Goal: Information Seeking & Learning: Learn about a topic

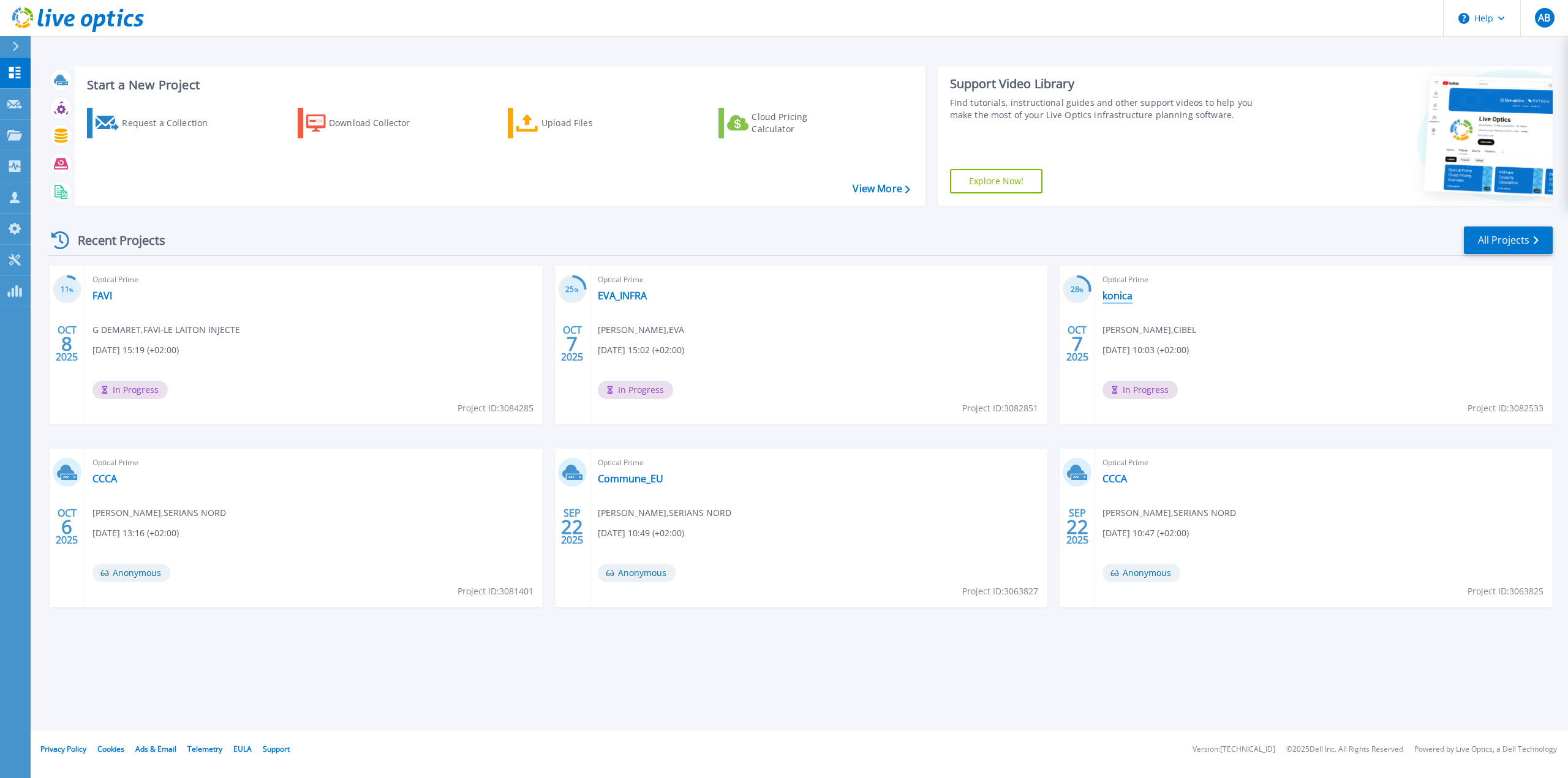
click at [1123, 289] on link "konica" at bounding box center [1118, 295] width 30 height 12
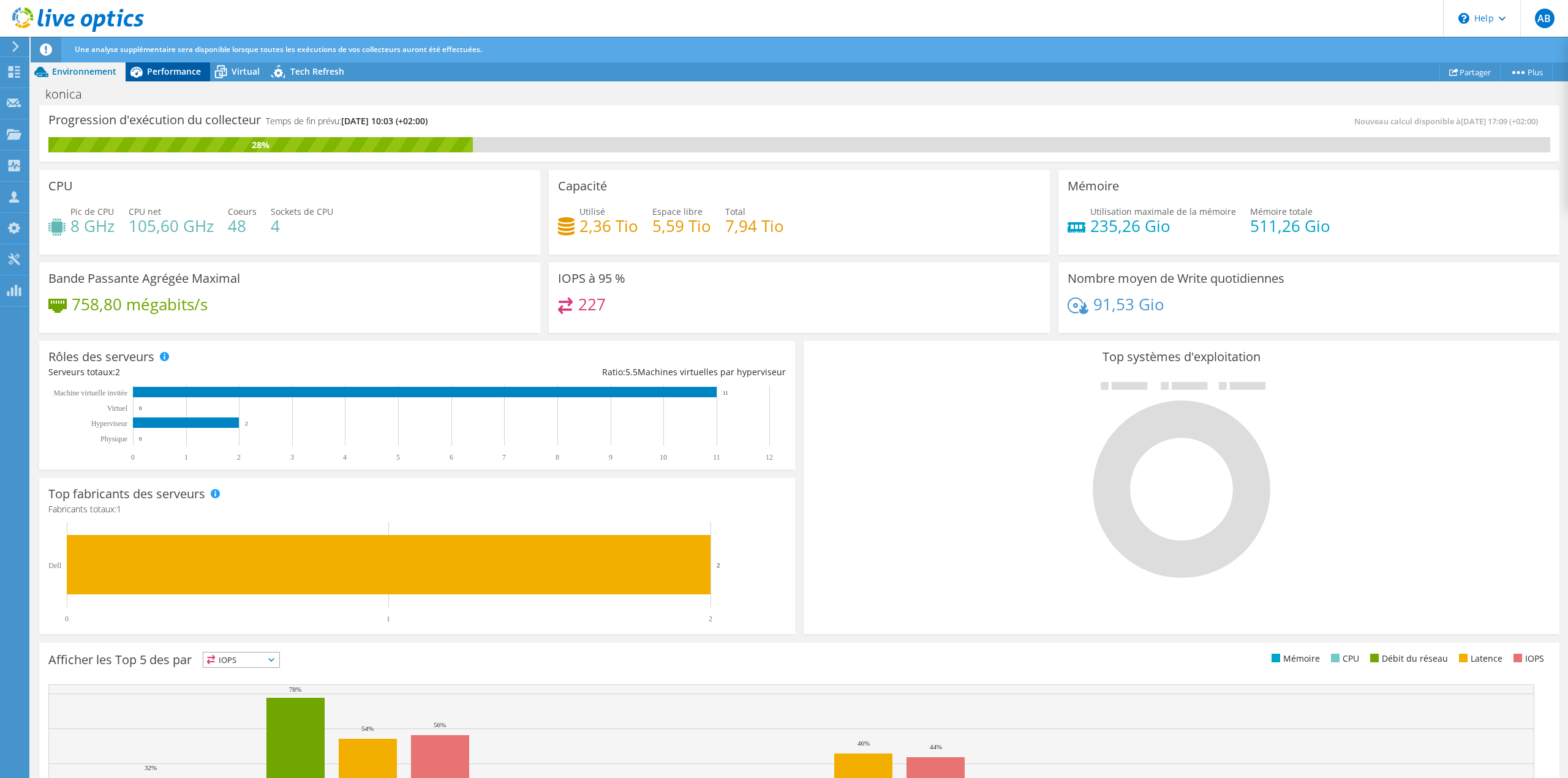
click at [137, 68] on icon at bounding box center [136, 72] width 12 height 11
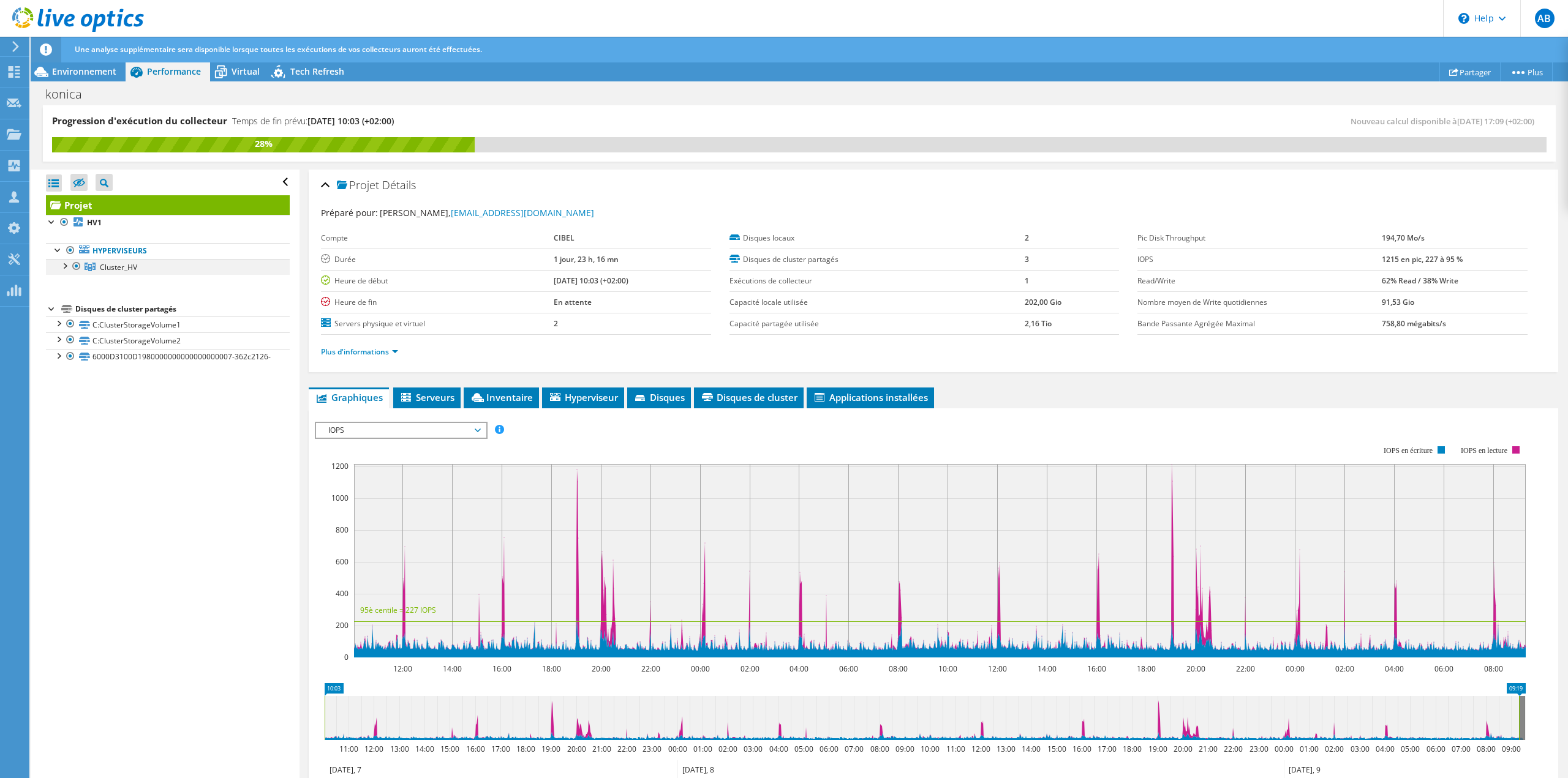
click at [68, 266] on div at bounding box center [64, 264] width 12 height 12
click at [72, 282] on div at bounding box center [70, 281] width 12 height 12
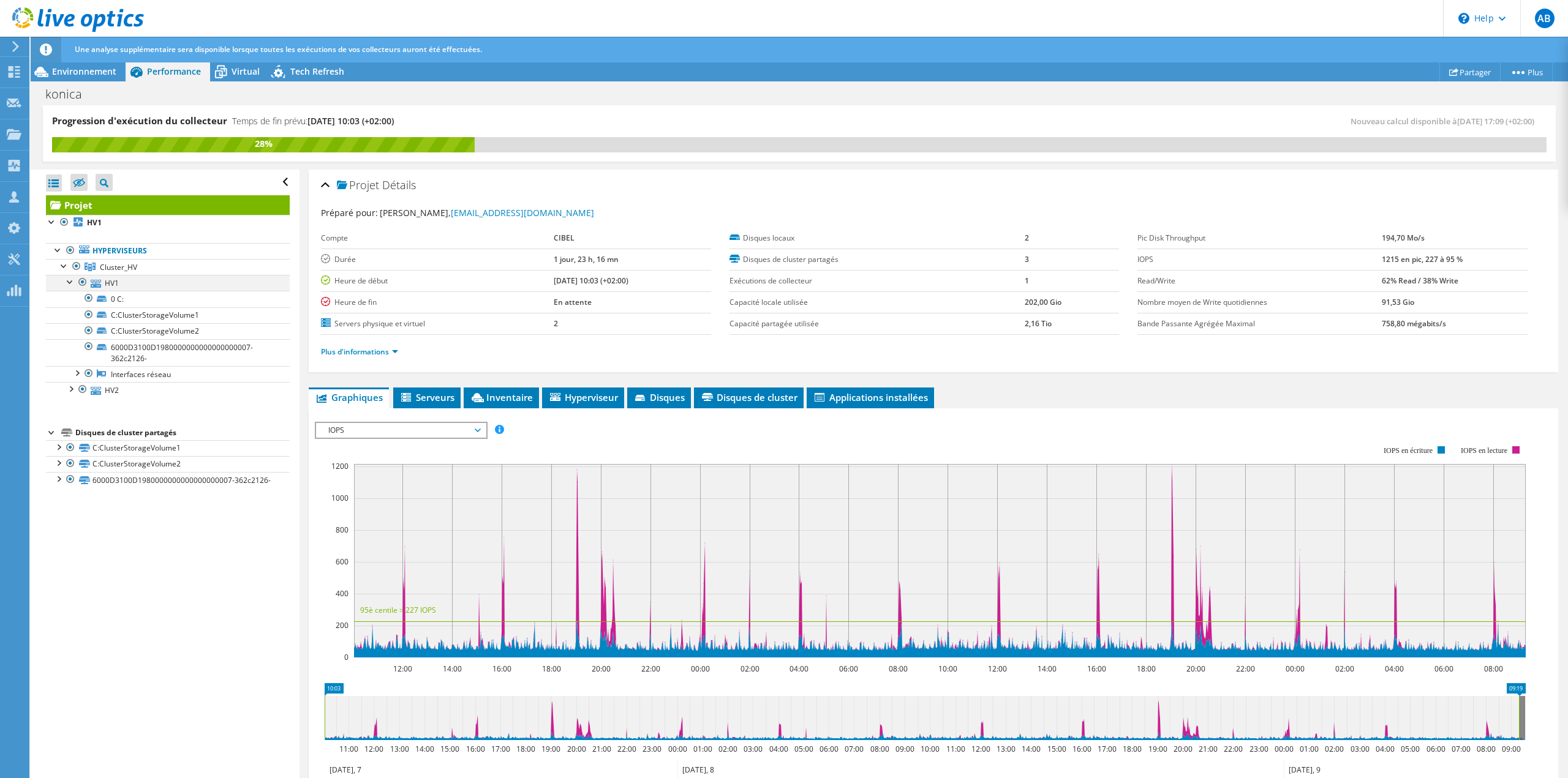
click at [72, 282] on div at bounding box center [70, 281] width 12 height 12
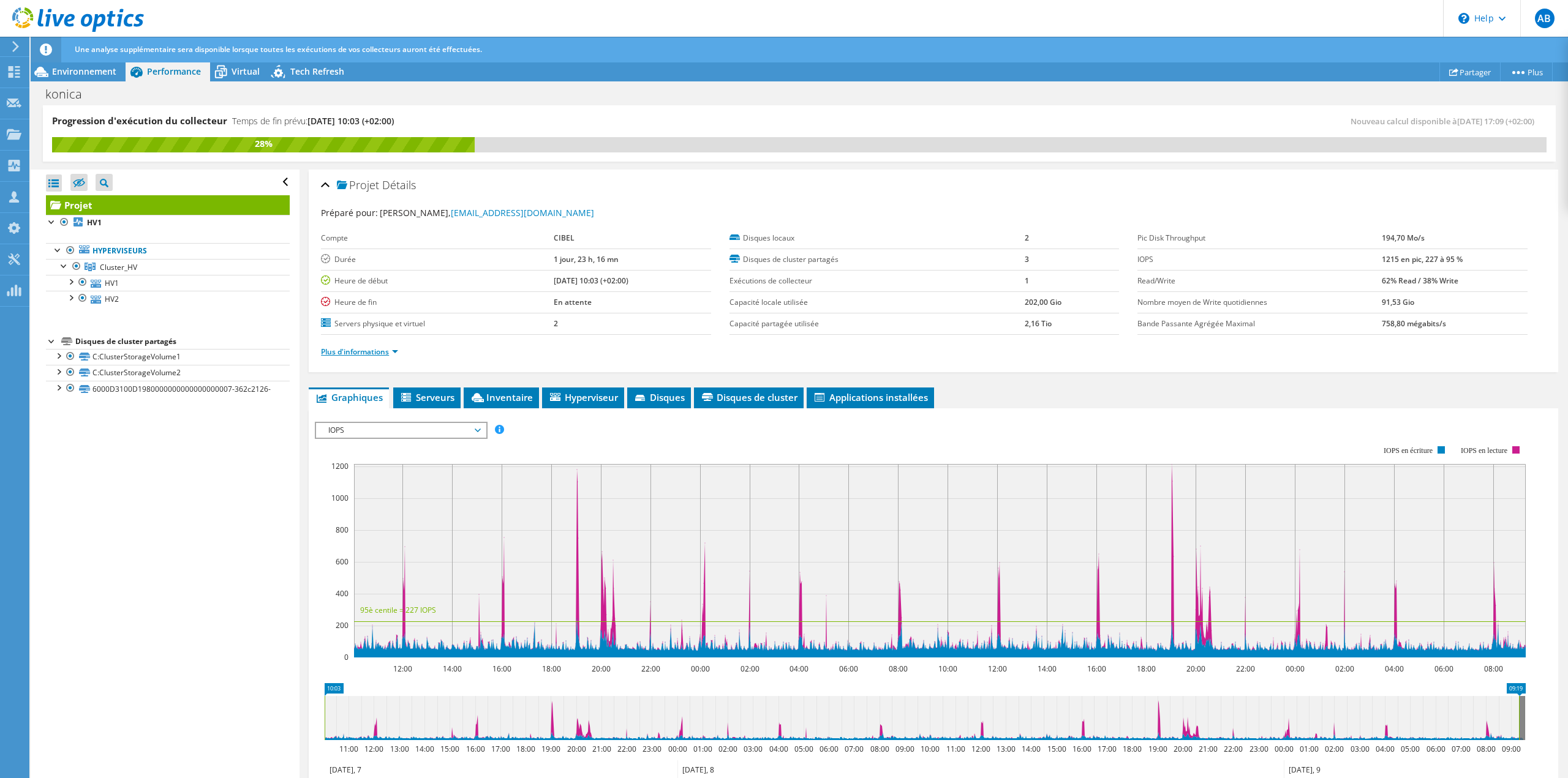
click at [379, 352] on link "Plus d'informations" at bounding box center [359, 352] width 77 height 11
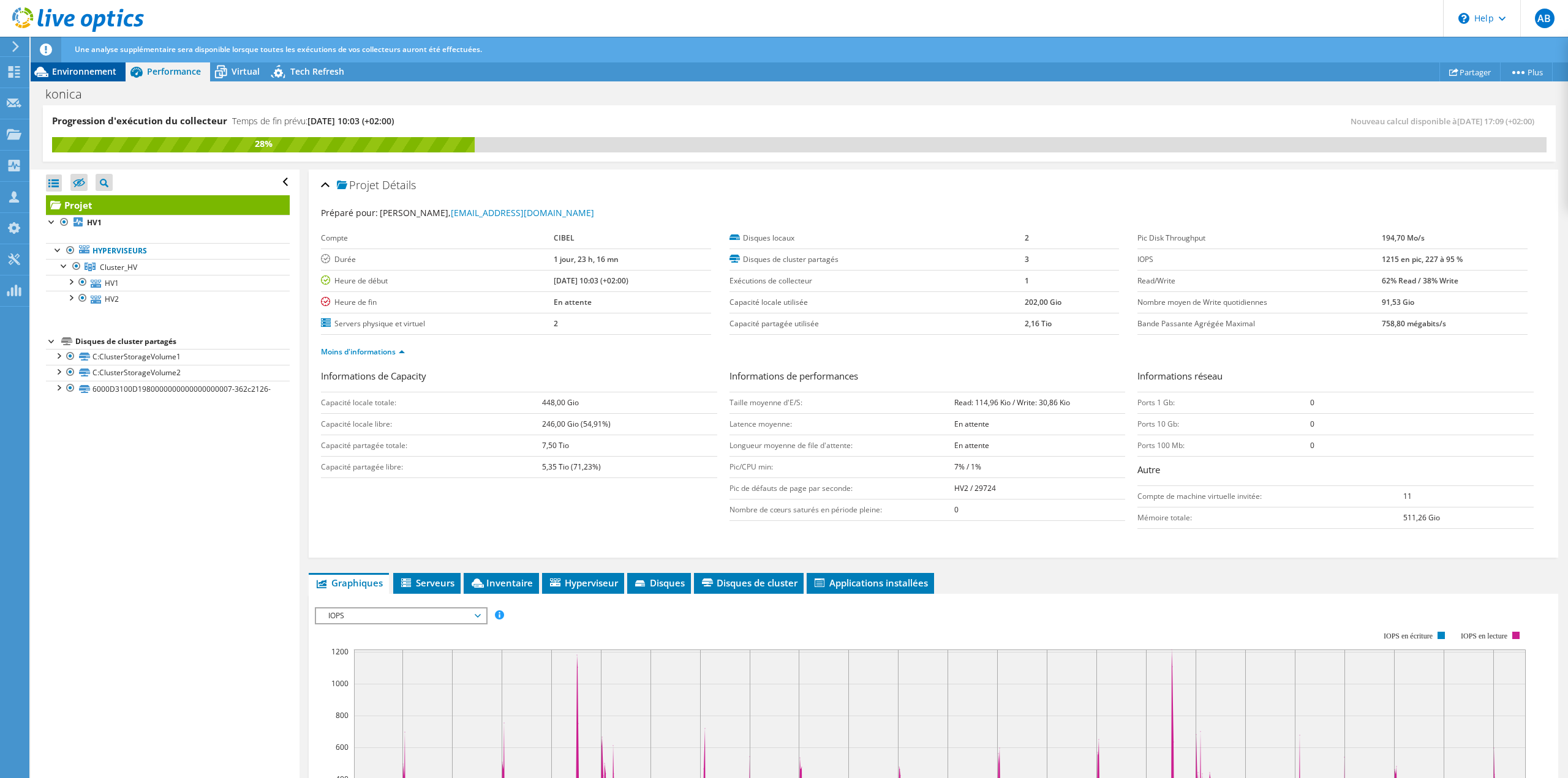
click at [85, 68] on span "Environnement" at bounding box center [84, 71] width 64 height 12
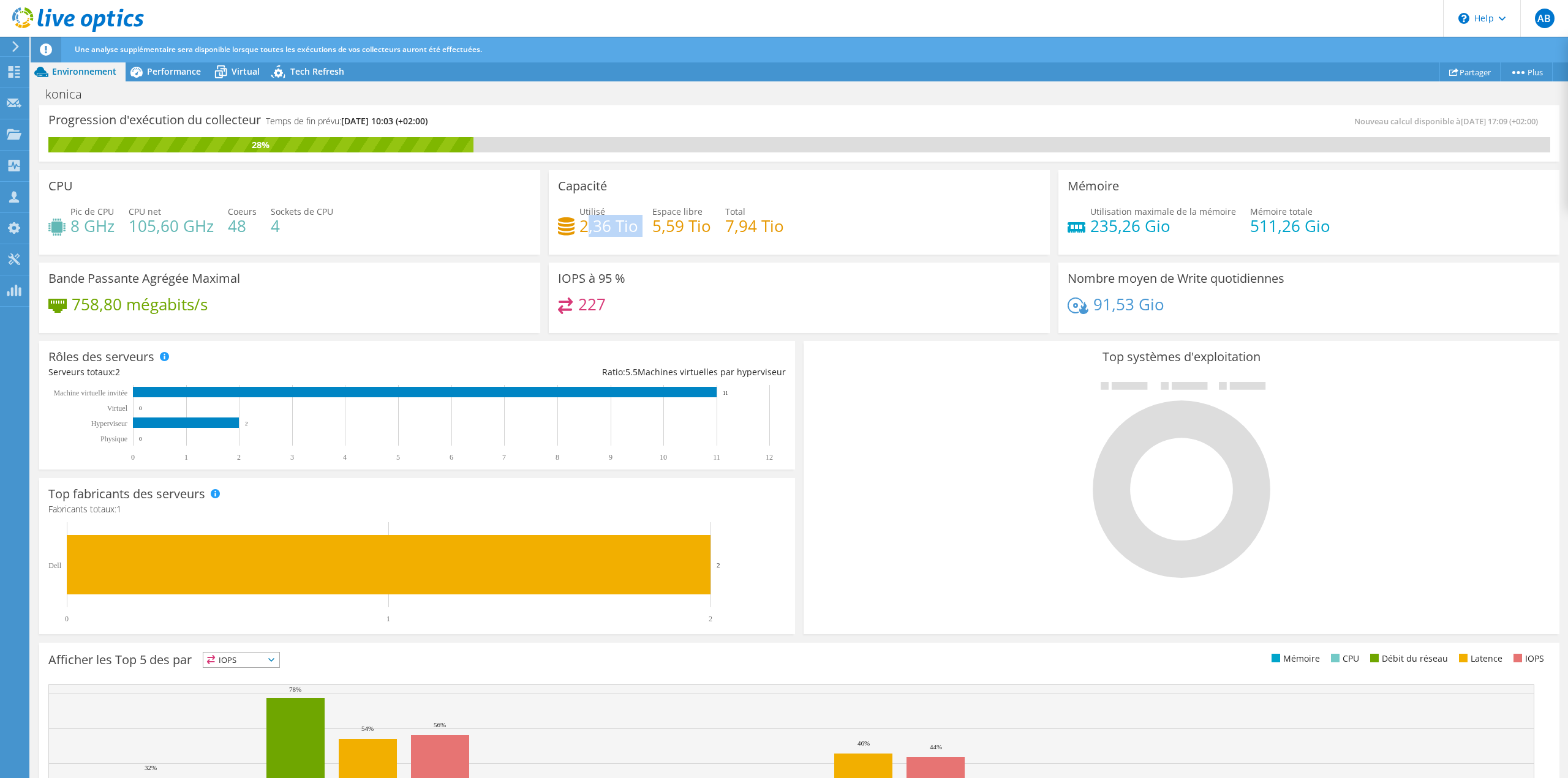
drag, startPoint x: 585, startPoint y: 220, endPoint x: 636, endPoint y: 220, distance: 51.0
click at [636, 220] on div "Utilisé 2,36 Tio Espace libre 5,59 Tio Total 7,94 Tio" at bounding box center [799, 225] width 482 height 40
click at [145, 70] on icon at bounding box center [136, 72] width 21 height 21
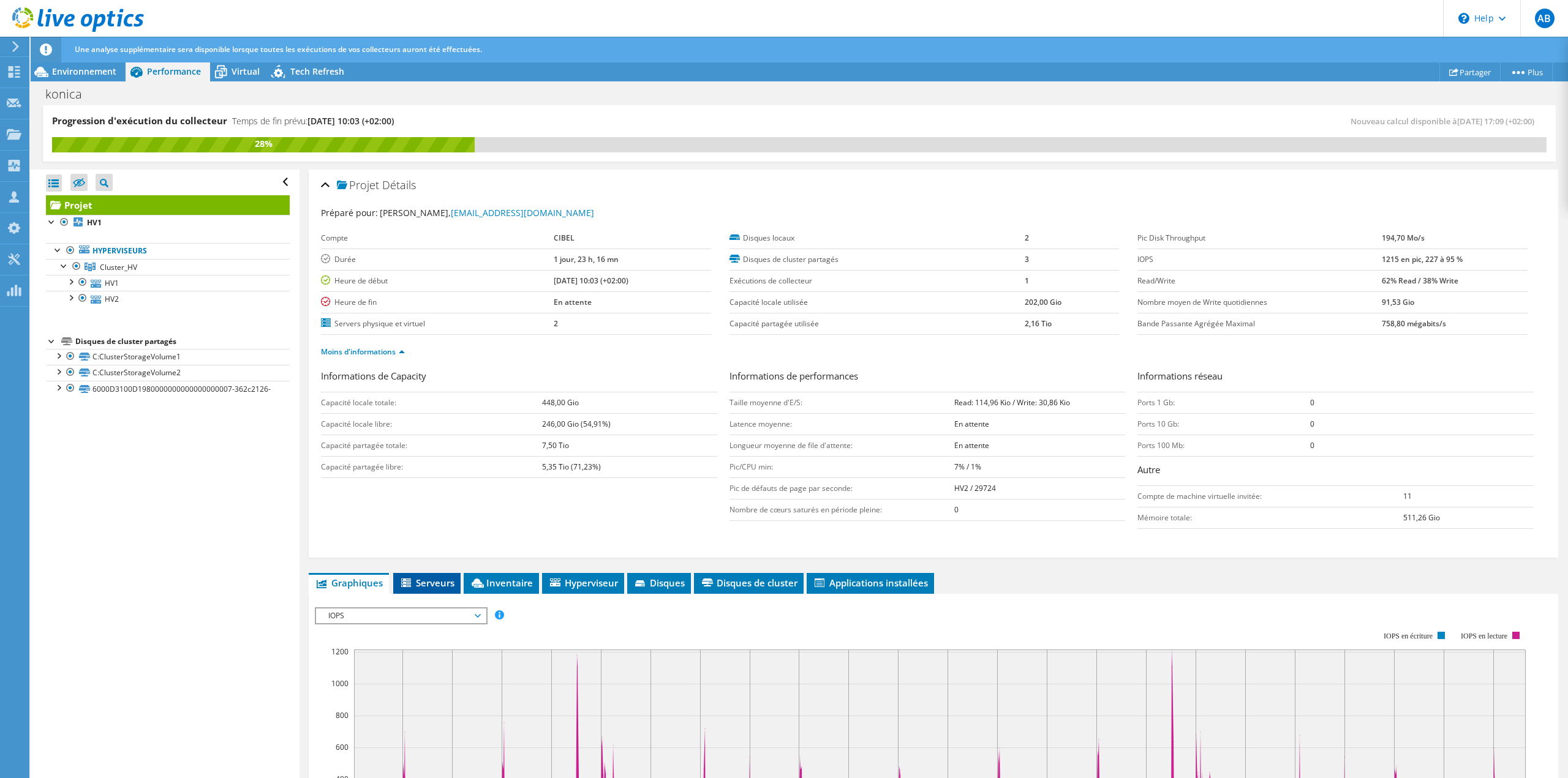
click at [419, 578] on span "Serveurs" at bounding box center [427, 582] width 55 height 12
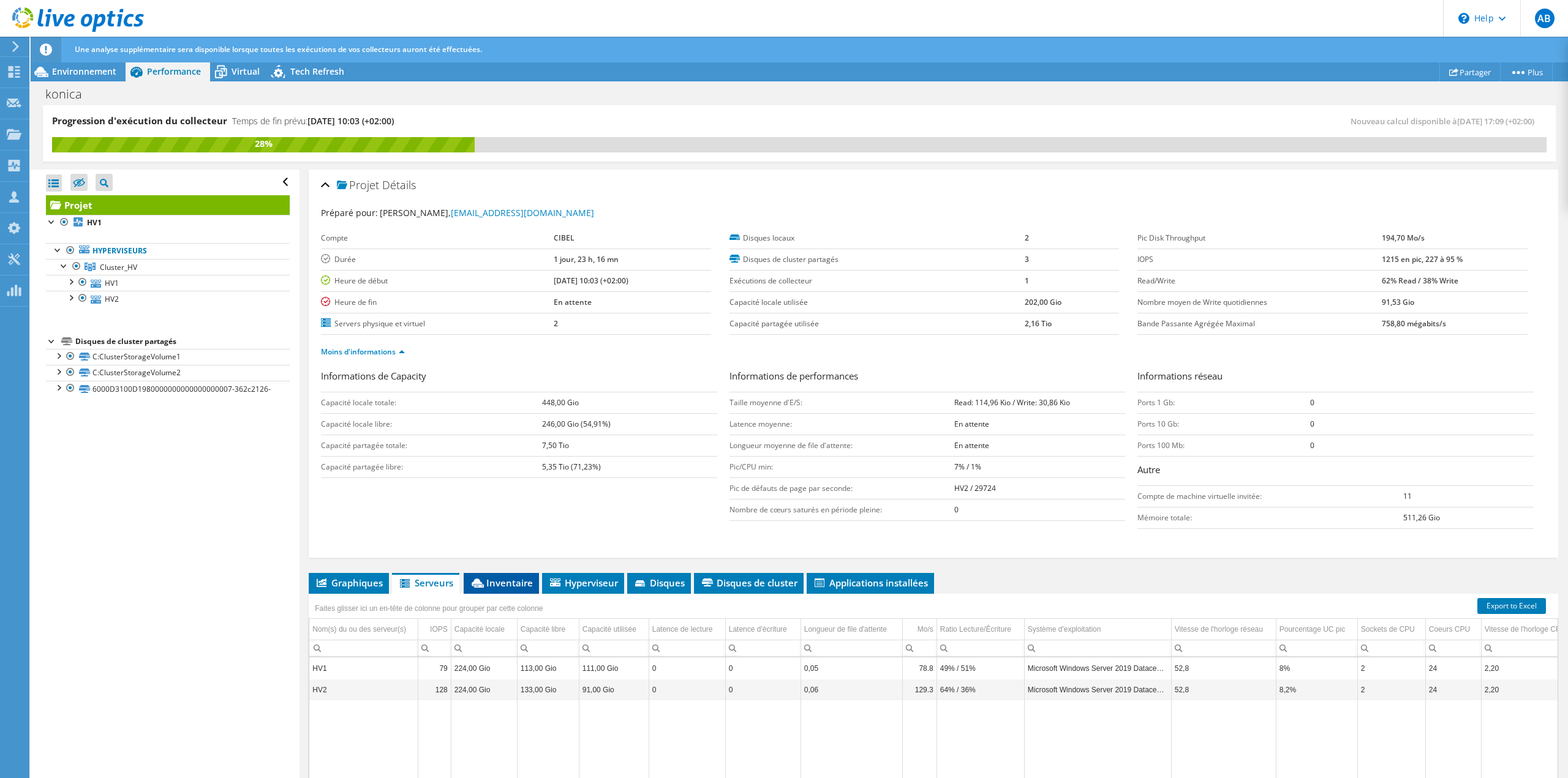
click at [516, 578] on span "Inventaire" at bounding box center [501, 582] width 63 height 12
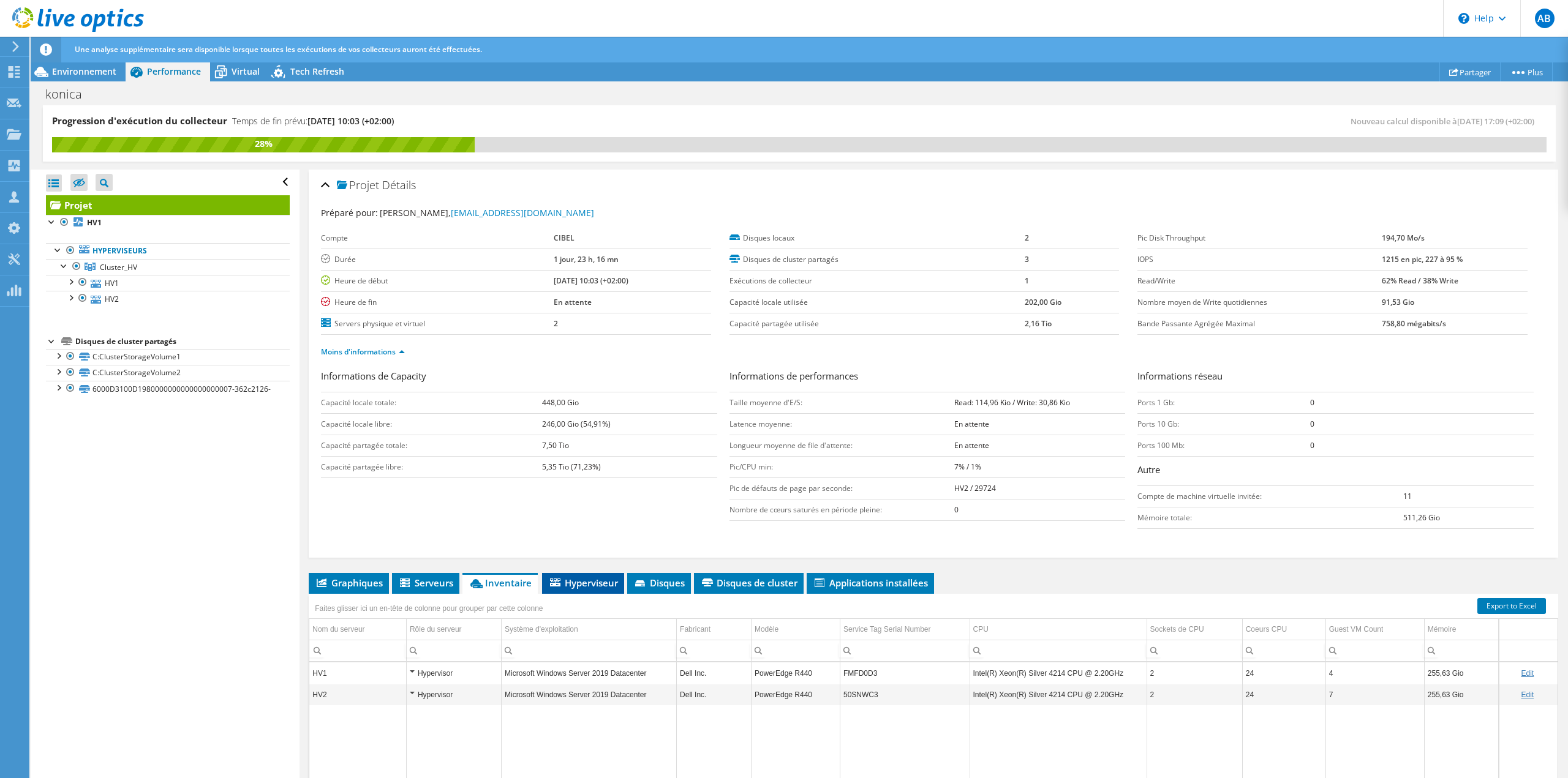
click at [564, 590] on li "Hyperviseur" at bounding box center [583, 583] width 82 height 21
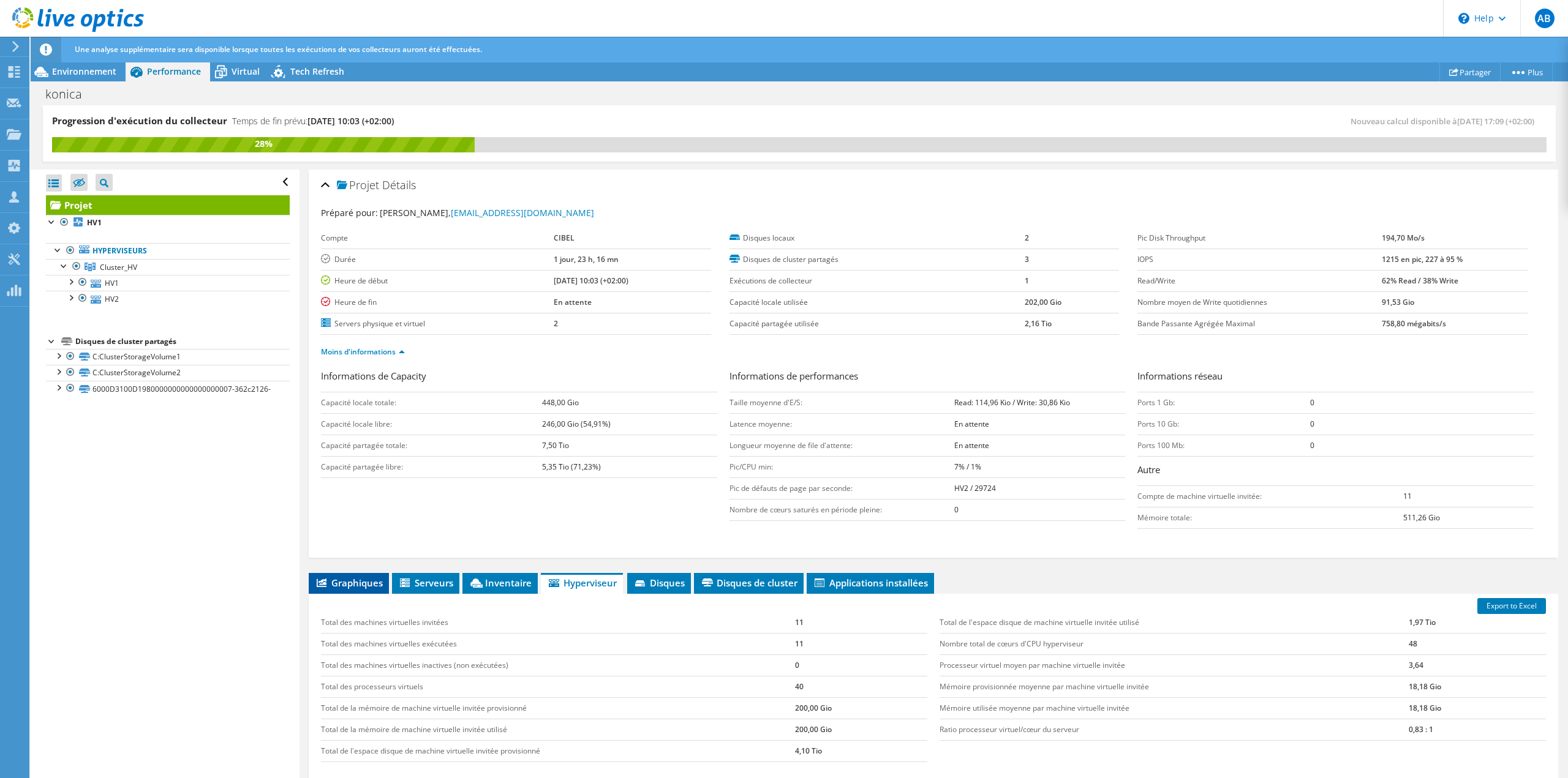
click at [358, 587] on span "Graphiques" at bounding box center [349, 582] width 68 height 12
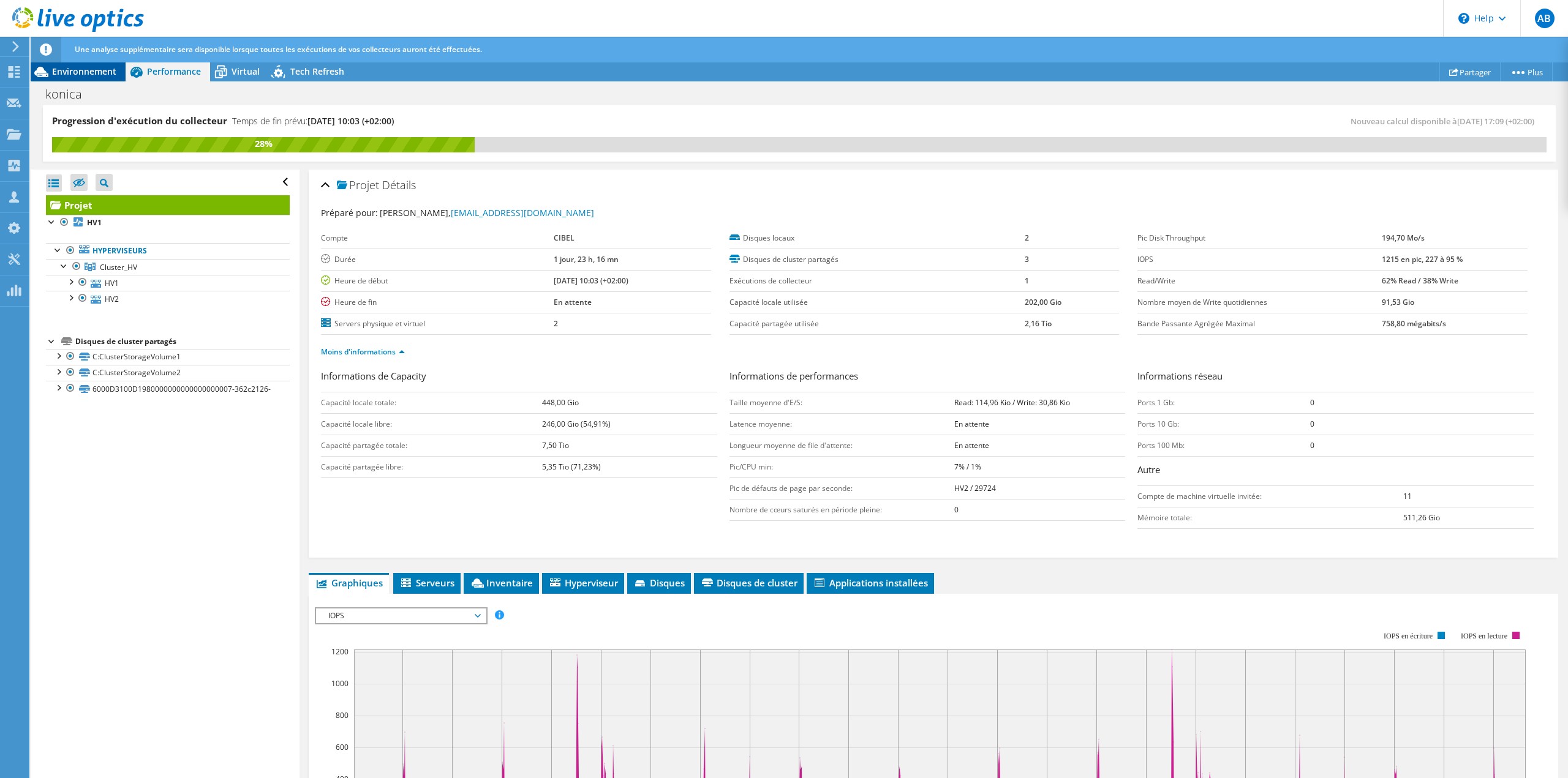
click at [95, 68] on span "Environnement" at bounding box center [84, 71] width 64 height 12
